Goal: Task Accomplishment & Management: Complete application form

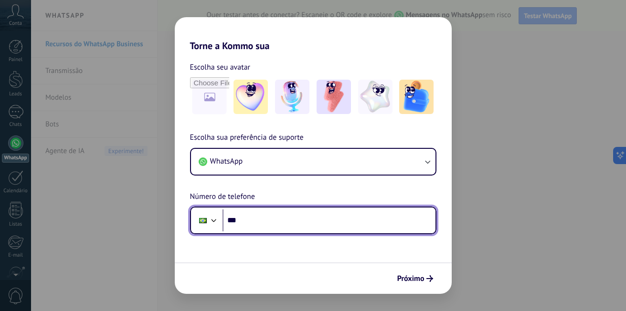
click at [301, 224] on input "***" at bounding box center [329, 221] width 213 height 22
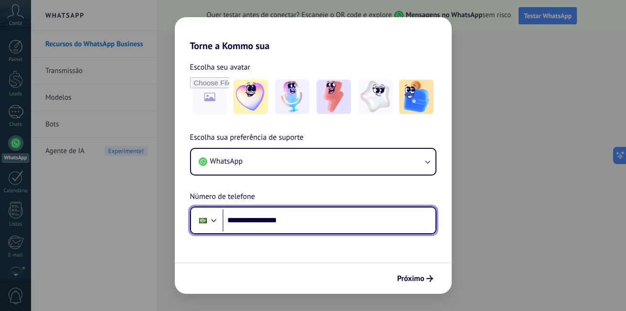
type input "**********"
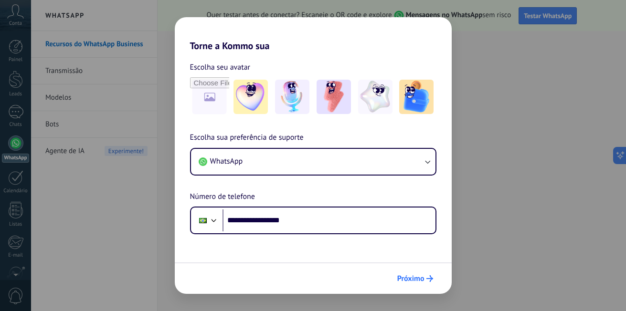
click at [412, 276] on span "Próximo" at bounding box center [410, 279] width 27 height 7
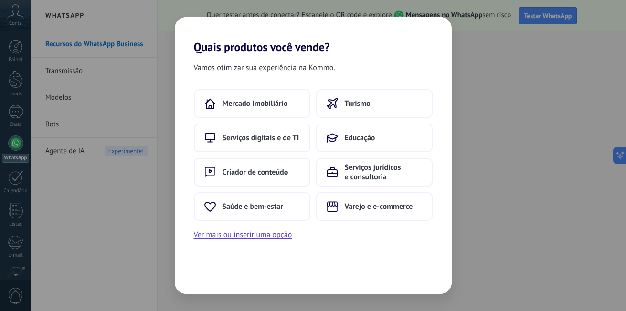
click at [491, 246] on div "Quais produtos você vende? Vamos otimizar sua experiência na Kommo. Mercado Imo…" at bounding box center [313, 155] width 626 height 311
